Goal: Task Accomplishment & Management: Use online tool/utility

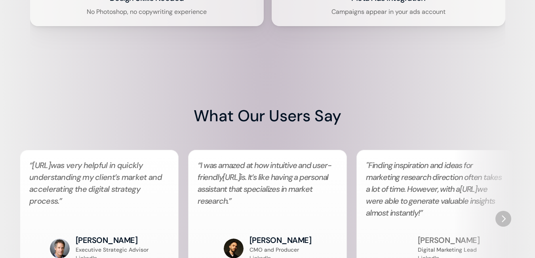
scroll to position [1859, 0]
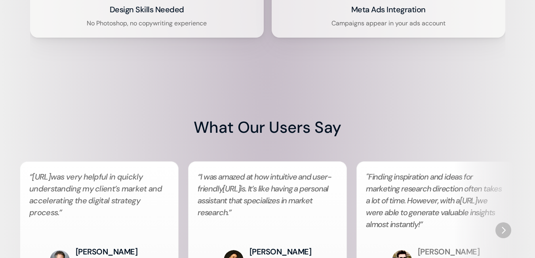
click at [134, 201] on h2 "“ [URL] was very helpful in quickly understanding my client’s market and accele…" at bounding box center [99, 200] width 140 height 59
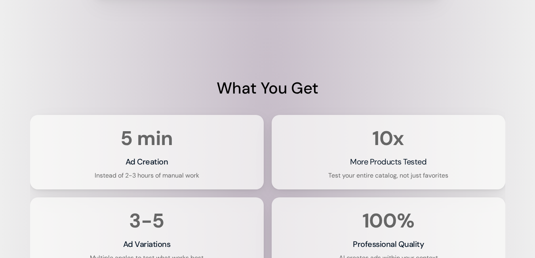
scroll to position [1503, 0]
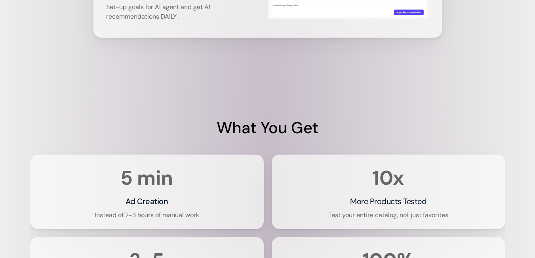
click at [145, 194] on div "5 min 5 min Ad Creation Instead of 2-3 hours of manual work Instead of 2-3 hour…" at bounding box center [147, 191] width 214 height 55
click at [149, 193] on div "5 min 5 min Ad Creation Instead of 2-3 hours of manual work Instead of 2-3 hour…" at bounding box center [147, 191] width 214 height 55
click at [148, 193] on div "5 min 5 min Ad Creation Instead of 2-3 hours of manual work Instead of 2-3 hour…" at bounding box center [147, 191] width 214 height 55
click at [146, 205] on h3 "Ad Creation" at bounding box center [146, 200] width 43 height 11
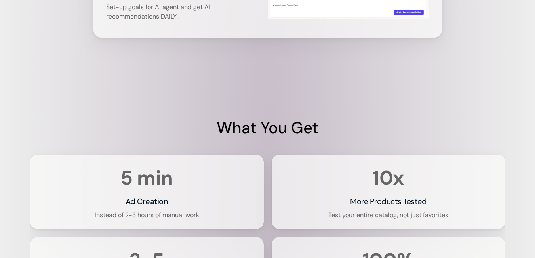
click at [146, 206] on h3 "Ad Creation" at bounding box center [146, 200] width 43 height 11
click at [147, 202] on h3 "Ad Creation" at bounding box center [146, 200] width 43 height 11
click at [148, 202] on h3 "Ad Creation" at bounding box center [146, 200] width 43 height 11
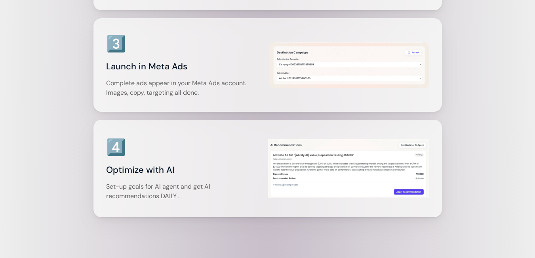
scroll to position [1305, 0]
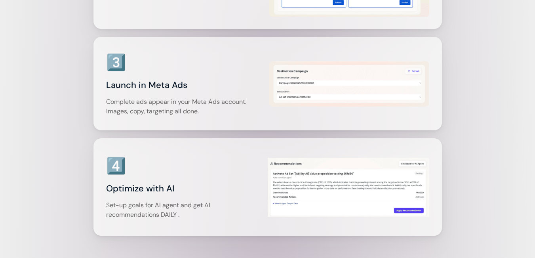
click at [175, 110] on p "Complete ads appear in your Meta Ads account. Images, copy, targeting all done." at bounding box center [186, 106] width 160 height 19
click at [116, 65] on h3 "3️⃣" at bounding box center [116, 62] width 20 height 22
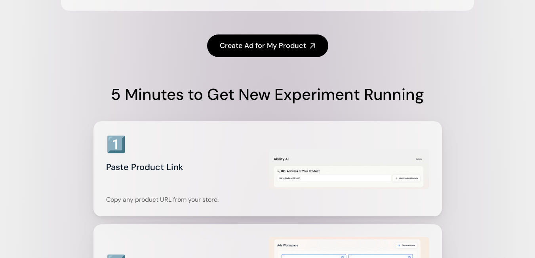
scroll to position [909, 0]
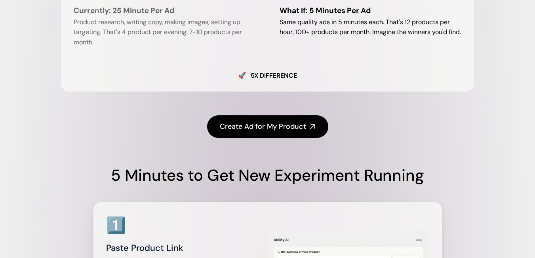
click at [269, 124] on h4 "Create Ad for My Product" at bounding box center [263, 126] width 86 height 10
